Goal: Transaction & Acquisition: Purchase product/service

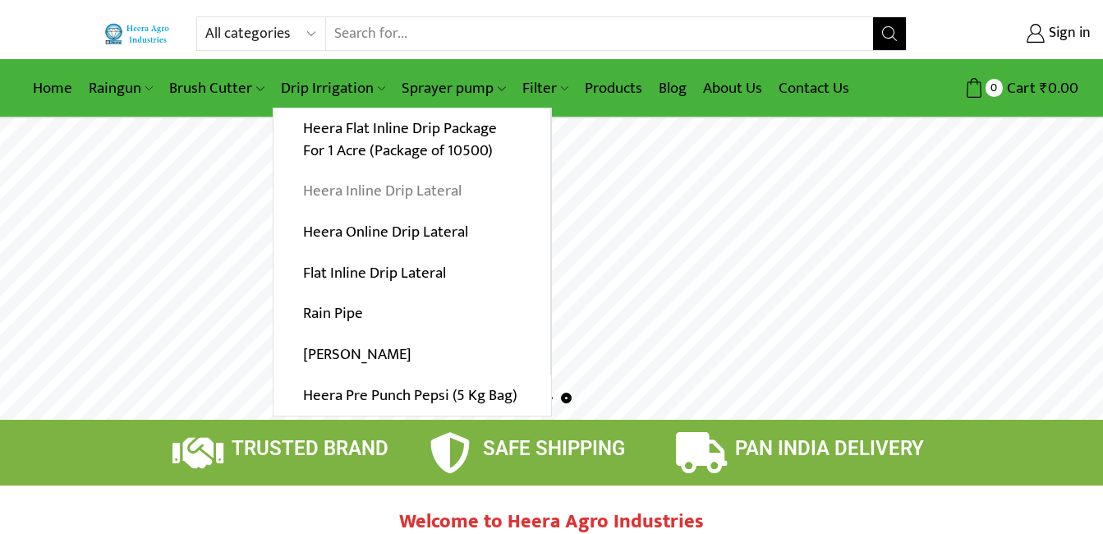
click at [374, 190] on link "Heera Inline Drip Lateral" at bounding box center [412, 191] width 277 height 41
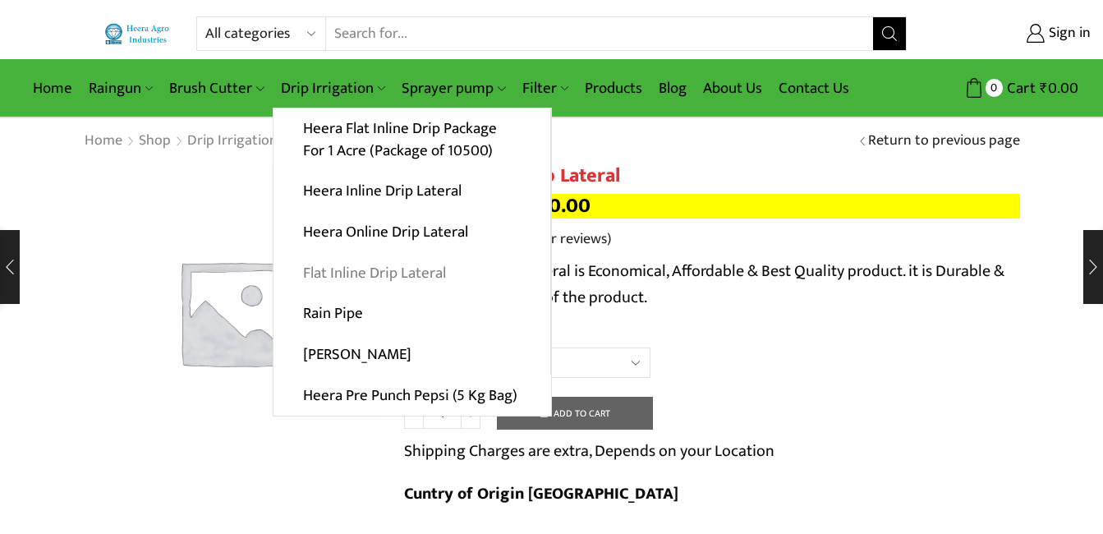
click at [407, 278] on link "Flat Inline Drip Lateral" at bounding box center [412, 272] width 277 height 41
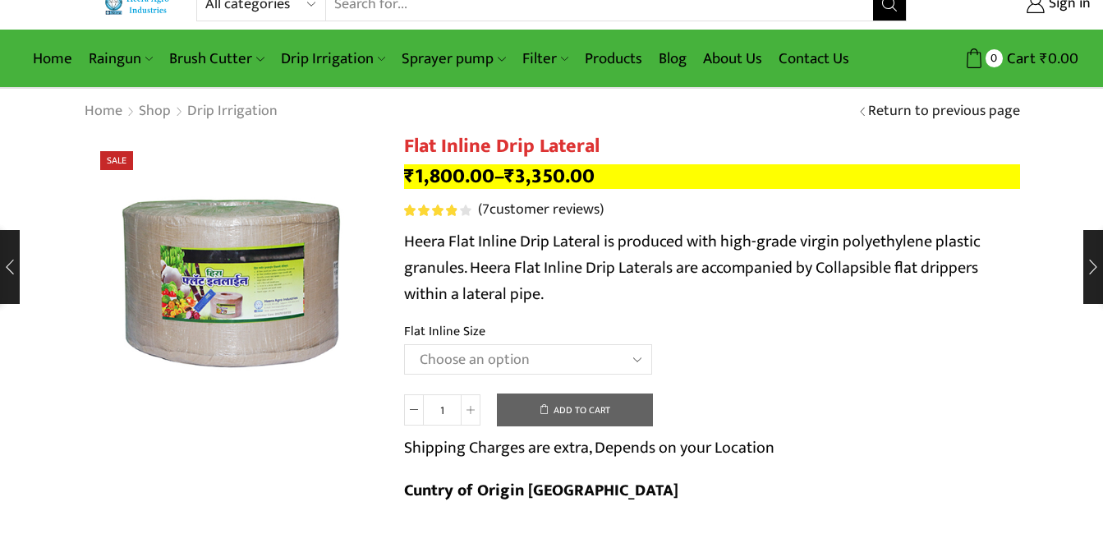
scroll to position [82, 0]
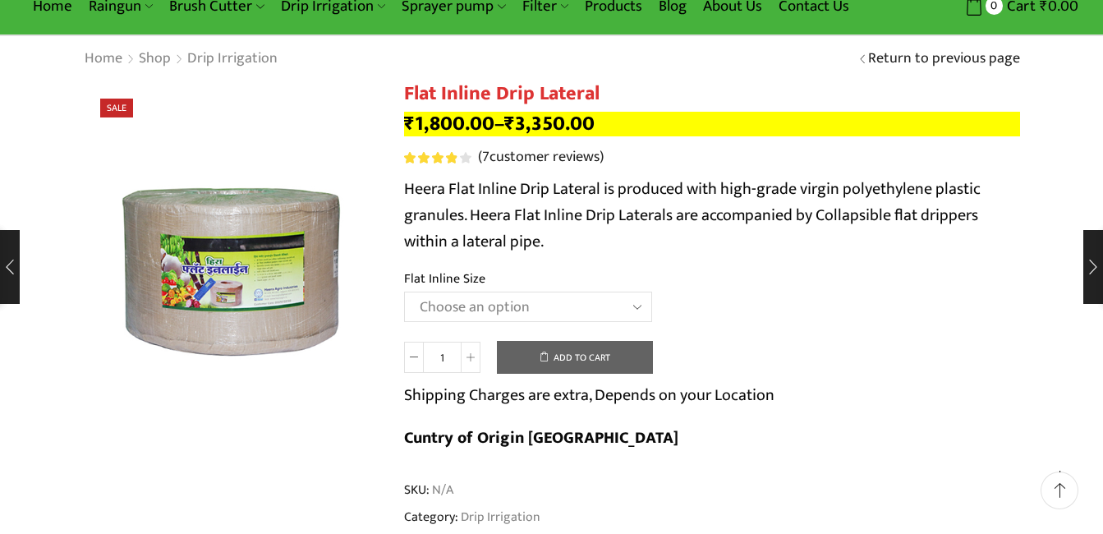
click at [522, 303] on select "Choose an option 12 MM 0.25 Thickness (30 CM) 12 MM 0.25 Thickness (40 CM) 12 M…" at bounding box center [528, 307] width 248 height 30
click at [404, 292] on select "Choose an option 12 MM 0.25 Thickness (30 CM) 12 MM 0.25 Thickness (40 CM) 12 M…" at bounding box center [528, 307] width 248 height 30
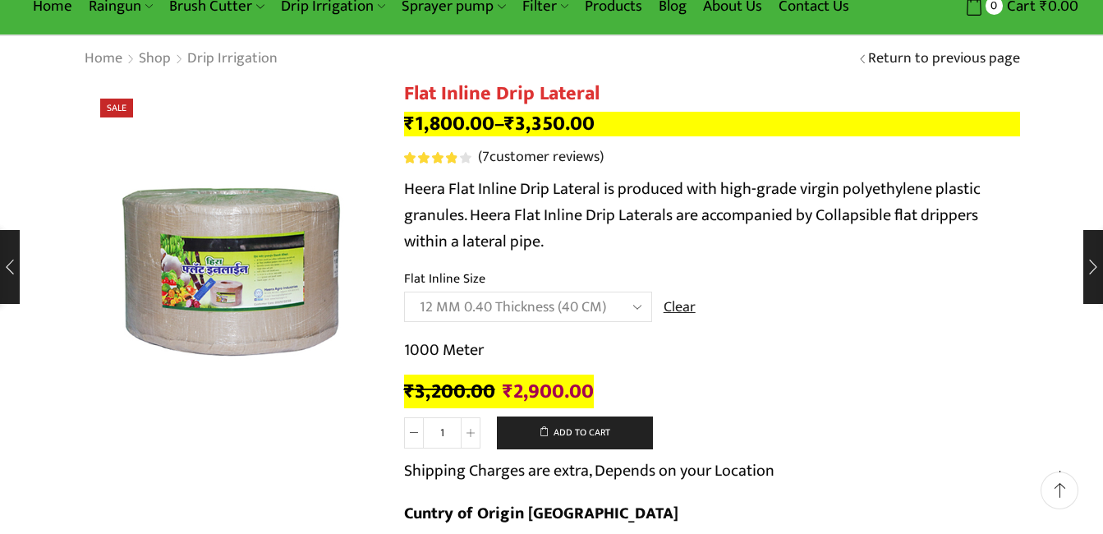
click at [583, 302] on select "Choose an option 12 MM 0.25 Thickness (30 CM) 12 MM 0.25 Thickness (40 CM) 12 M…" at bounding box center [528, 307] width 248 height 30
click at [404, 292] on select "Choose an option 12 MM 0.25 Thickness (30 CM) 12 MM 0.25 Thickness (40 CM) 12 M…" at bounding box center [528, 307] width 248 height 30
click at [563, 308] on select "Choose an option 12 MM 0.25 Thickness (30 CM) 12 MM 0.25 Thickness (40 CM) 12 M…" at bounding box center [528, 307] width 248 height 30
click at [404, 292] on select "Choose an option 12 MM 0.25 Thickness (30 CM) 12 MM 0.25 Thickness (40 CM) 12 M…" at bounding box center [528, 307] width 248 height 30
click at [558, 306] on select "Choose an option 12 MM 0.25 Thickness (30 CM) 12 MM 0.25 Thickness (40 CM) 12 M…" at bounding box center [528, 307] width 248 height 30
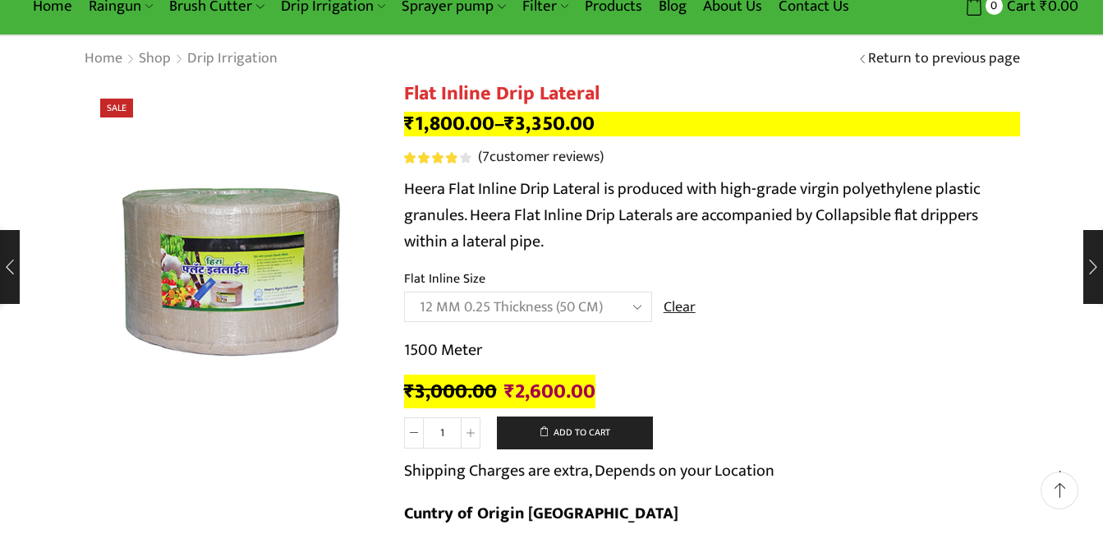
click at [404, 292] on select "Choose an option 12 MM 0.25 Thickness (30 CM) 12 MM 0.25 Thickness (40 CM) 12 M…" at bounding box center [528, 307] width 248 height 30
click at [556, 311] on select "Choose an option 12 MM 0.25 Thickness (30 CM) 12 MM 0.25 Thickness (40 CM) 12 M…" at bounding box center [528, 307] width 248 height 30
select select "12 MM 0.40 Thickness (40 CM)"
click at [404, 292] on select "Choose an option 12 MM 0.25 Thickness (30 CM) 12 MM 0.25 Thickness (40 CM) 12 M…" at bounding box center [528, 307] width 248 height 30
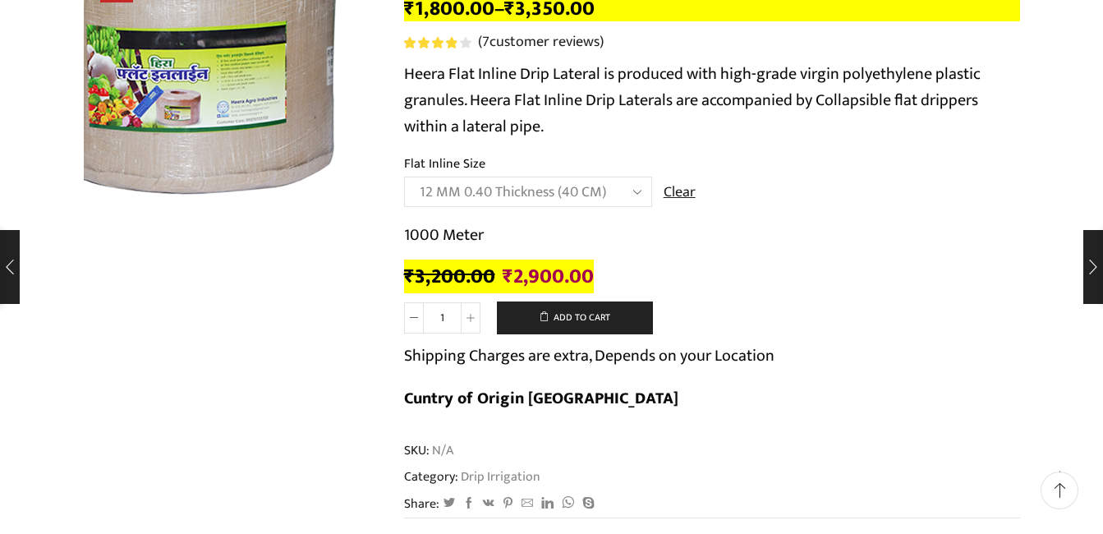
scroll to position [0, 0]
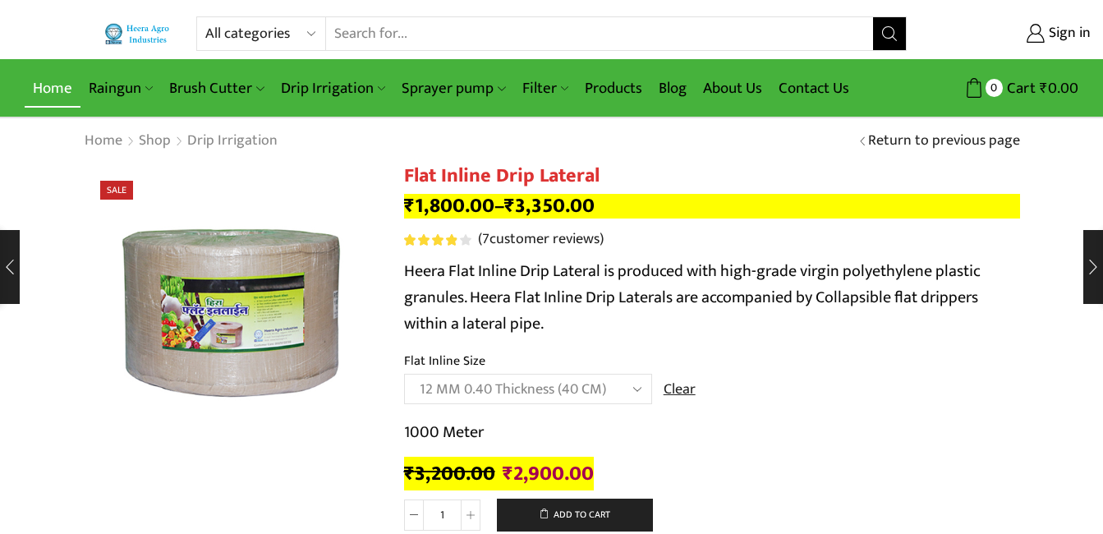
click at [60, 90] on link "Home" at bounding box center [53, 88] width 56 height 39
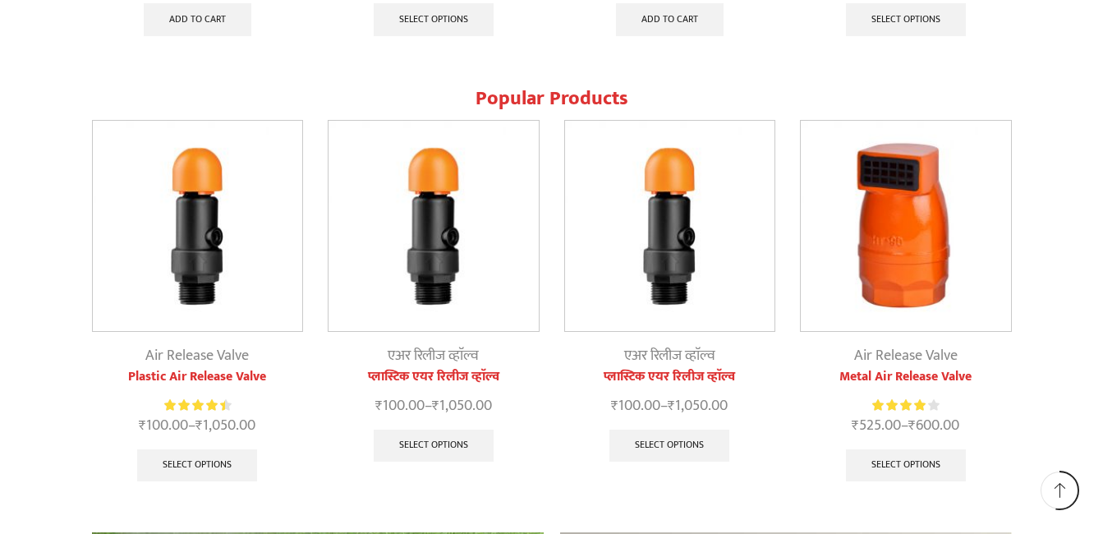
scroll to position [1725, 0]
